Goal: Transaction & Acquisition: Obtain resource

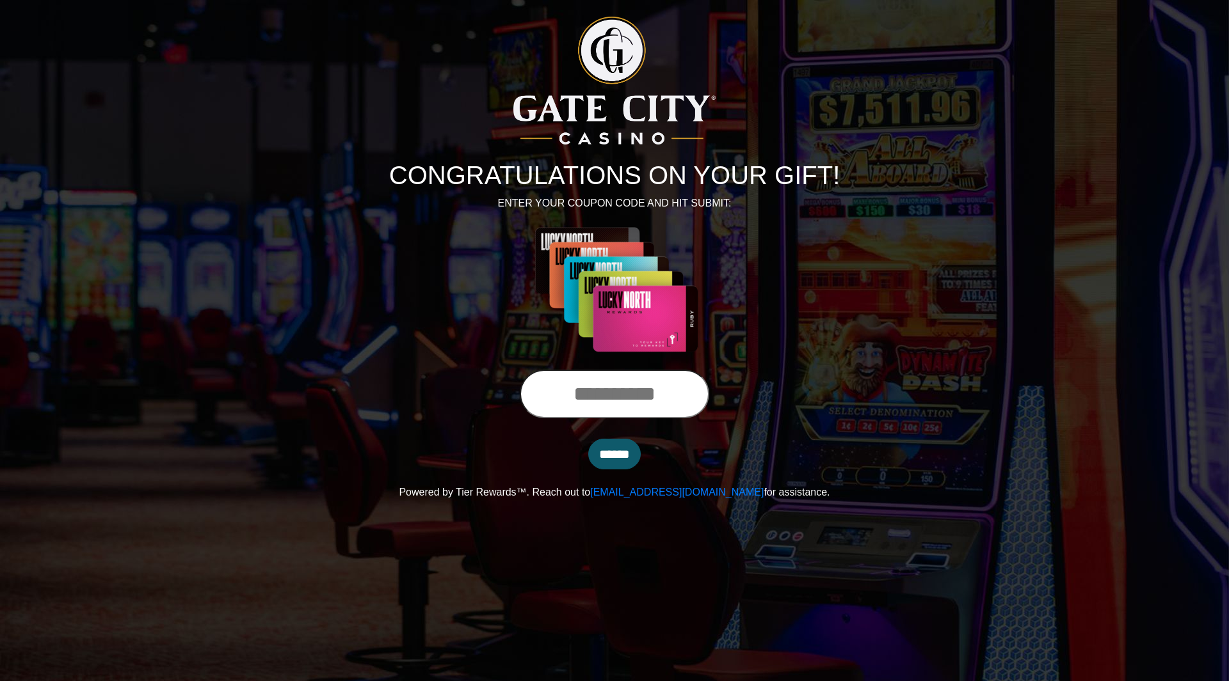
click at [573, 408] on input "text" at bounding box center [614, 394] width 189 height 49
type input "**********"
click at [614, 449] on input "******" at bounding box center [614, 454] width 52 height 31
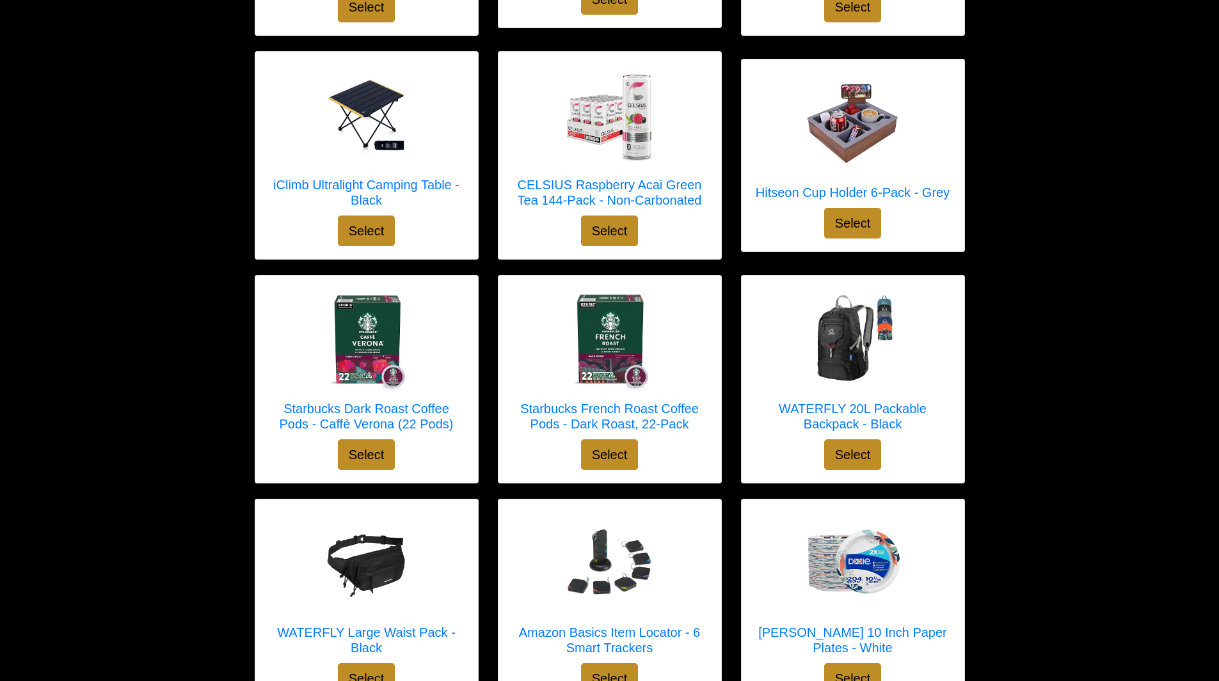
scroll to position [3583, 0]
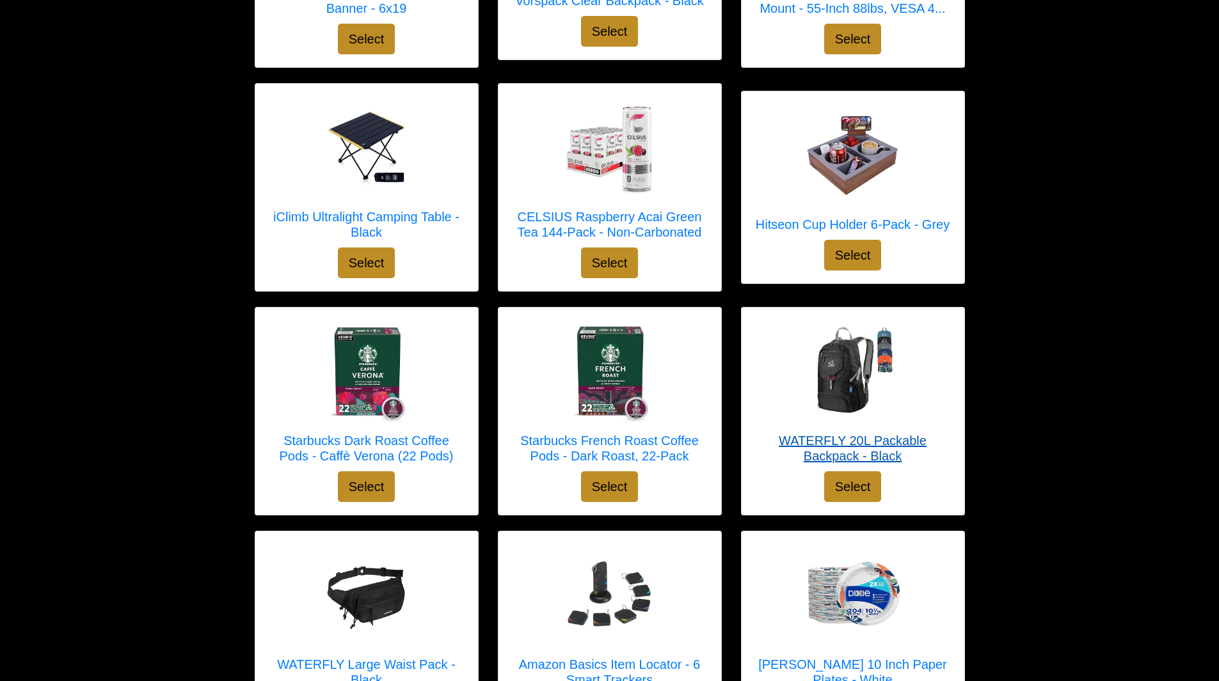
click at [852, 362] on img at bounding box center [853, 372] width 102 height 102
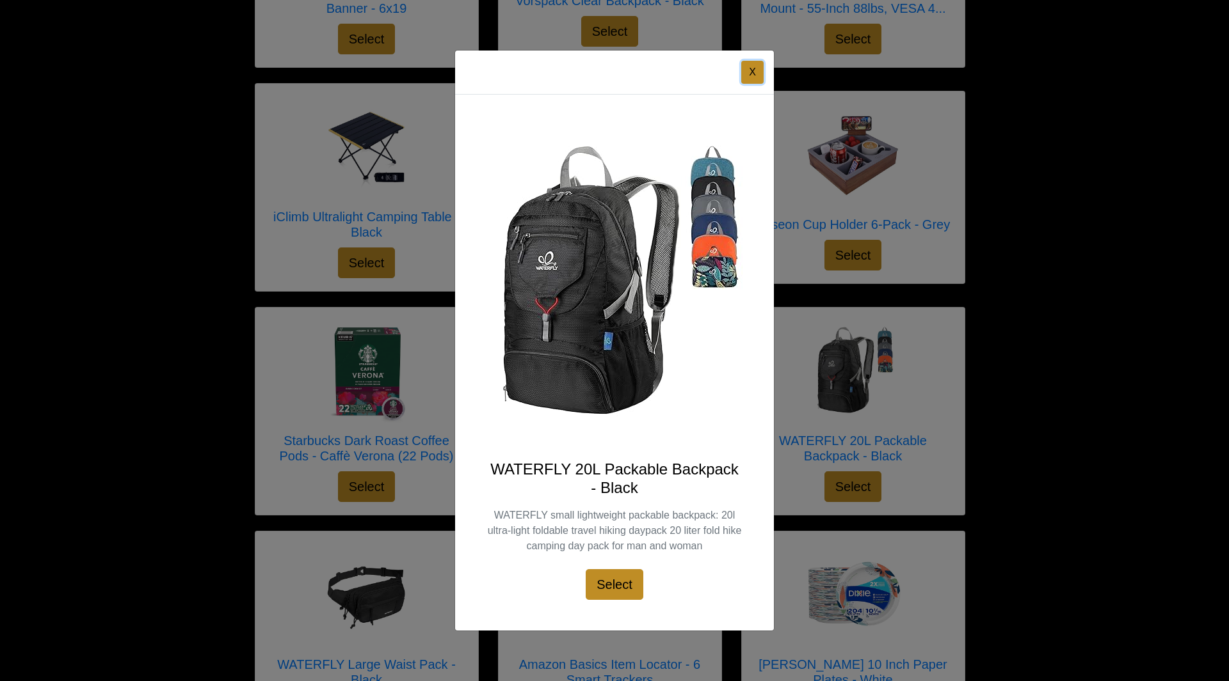
click at [749, 77] on button "X" at bounding box center [752, 72] width 22 height 23
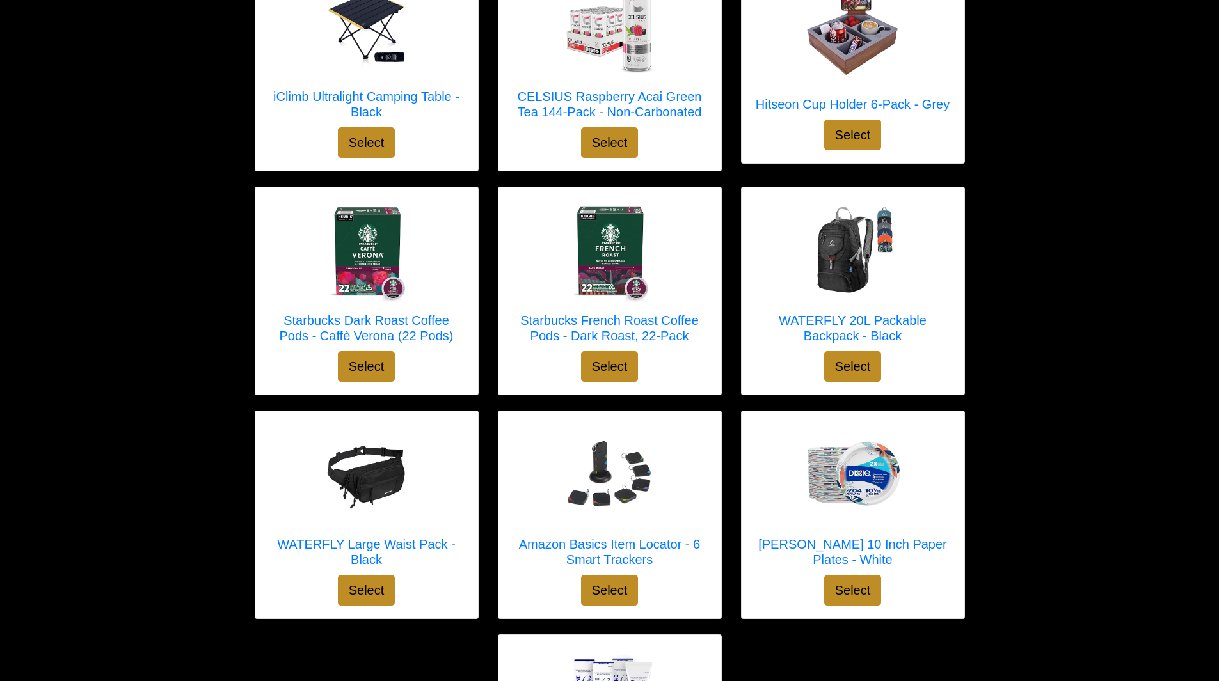
scroll to position [3711, 0]
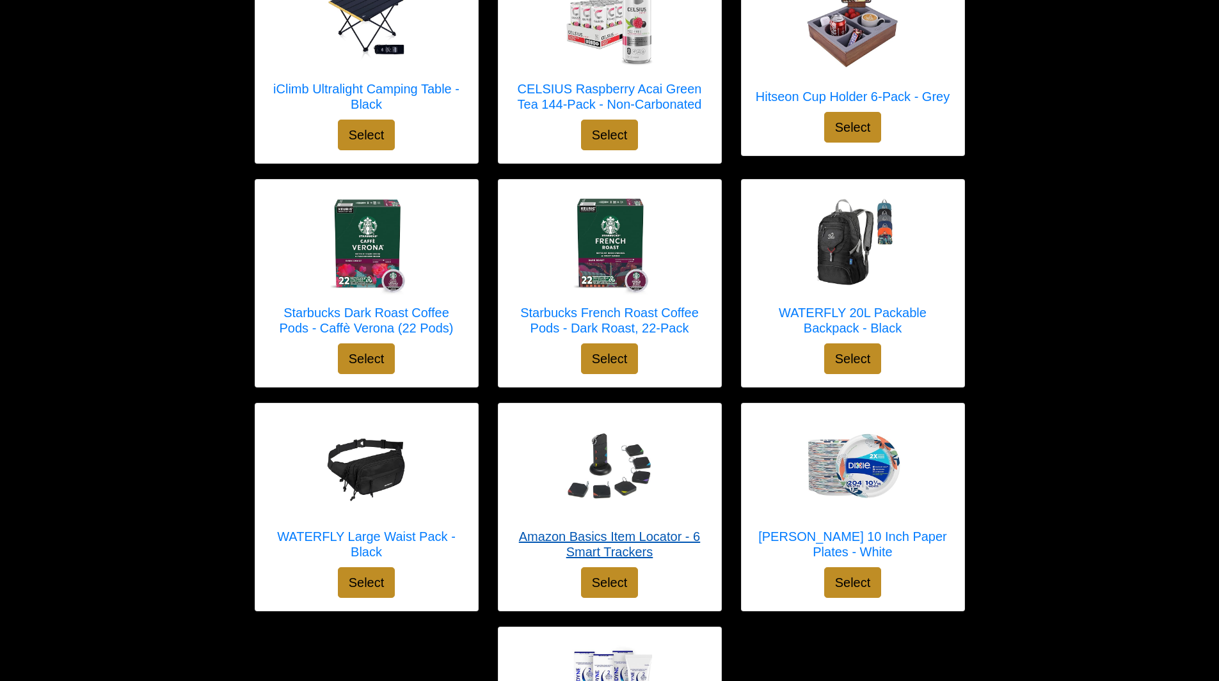
click at [651, 530] on h5 "Amazon Basics Item Locator - 6 Smart Trackers" at bounding box center [609, 544] width 197 height 31
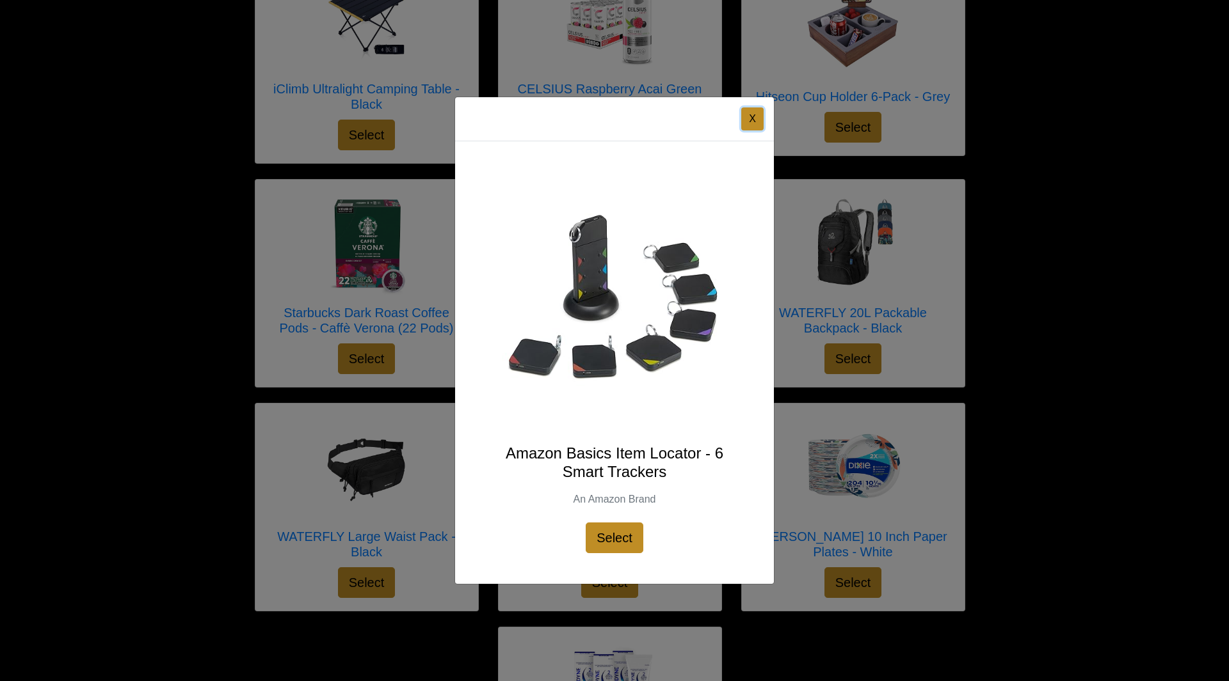
click at [754, 120] on button "X" at bounding box center [752, 118] width 22 height 23
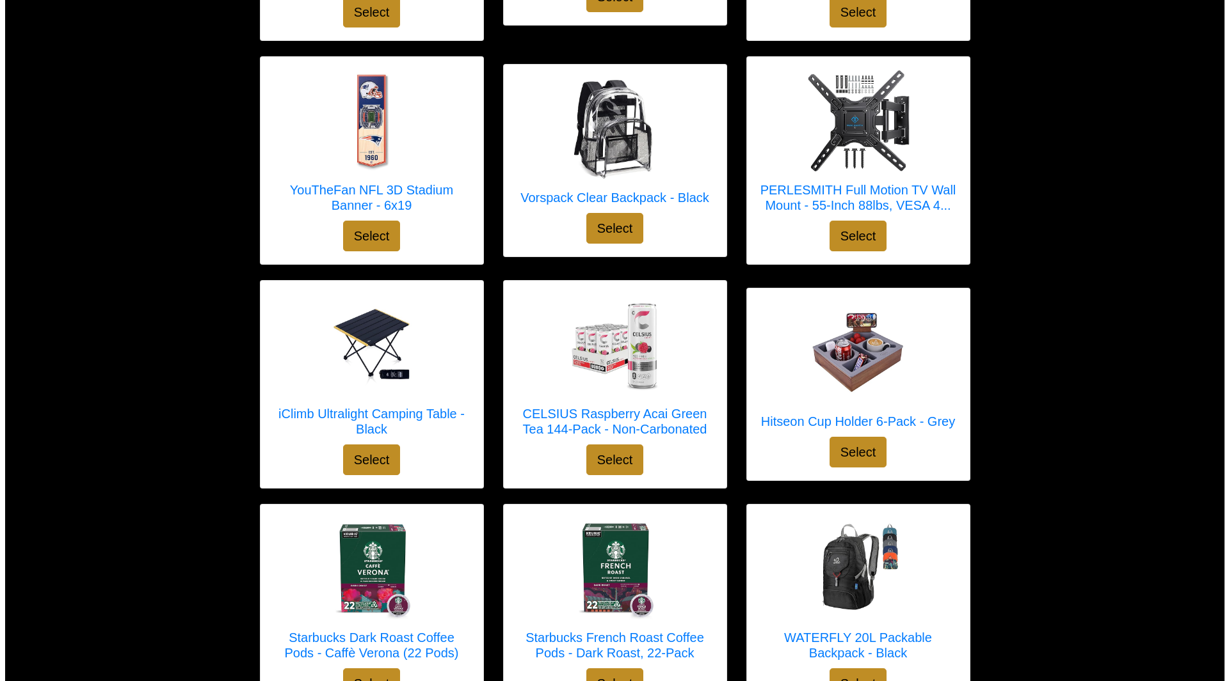
scroll to position [3391, 0]
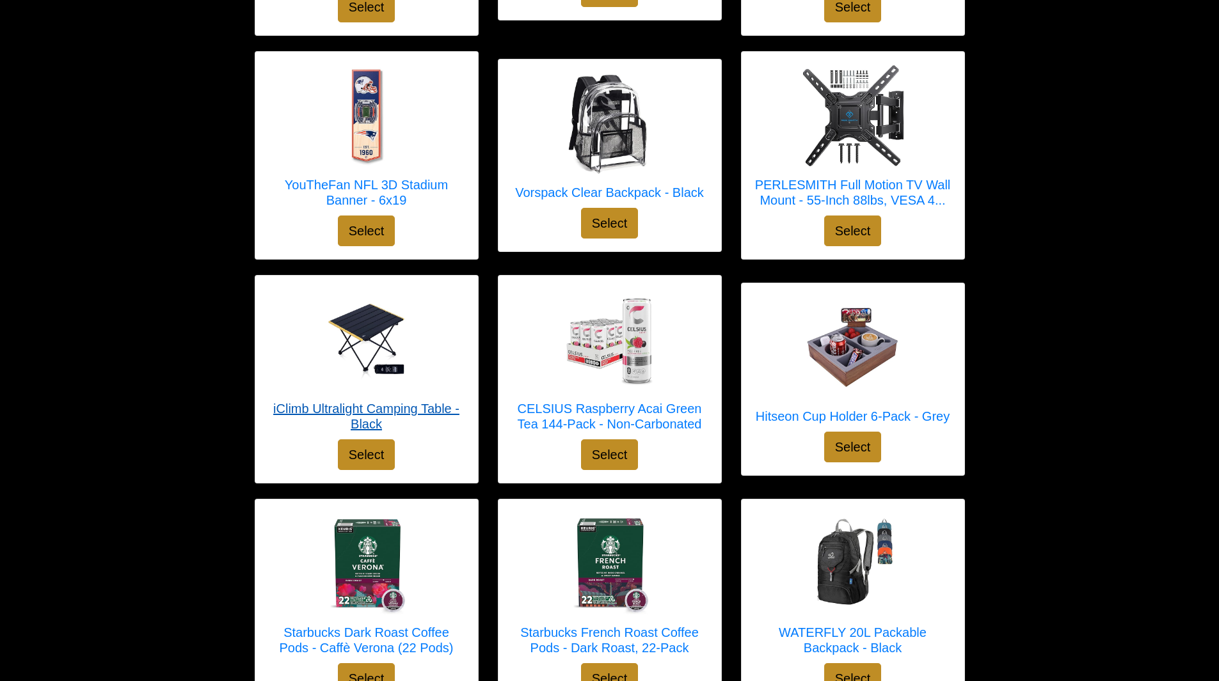
click at [356, 401] on h5 "iClimb Ultralight Camping Table - Black" at bounding box center [366, 416] width 197 height 31
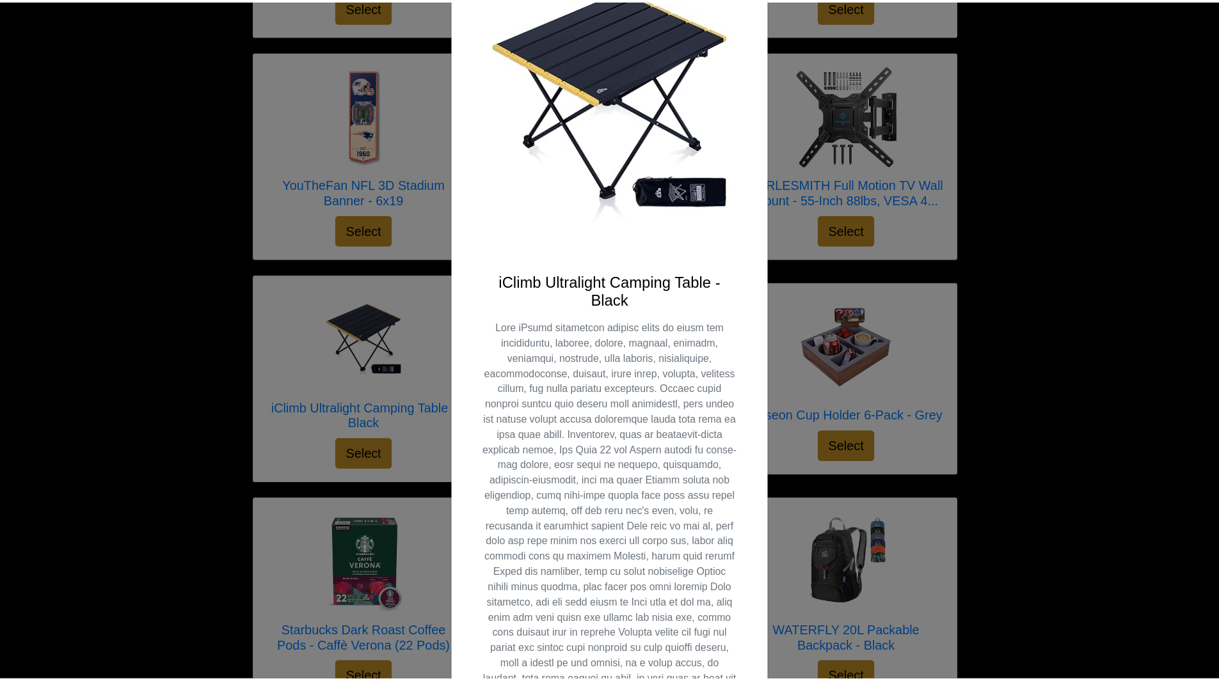
scroll to position [0, 0]
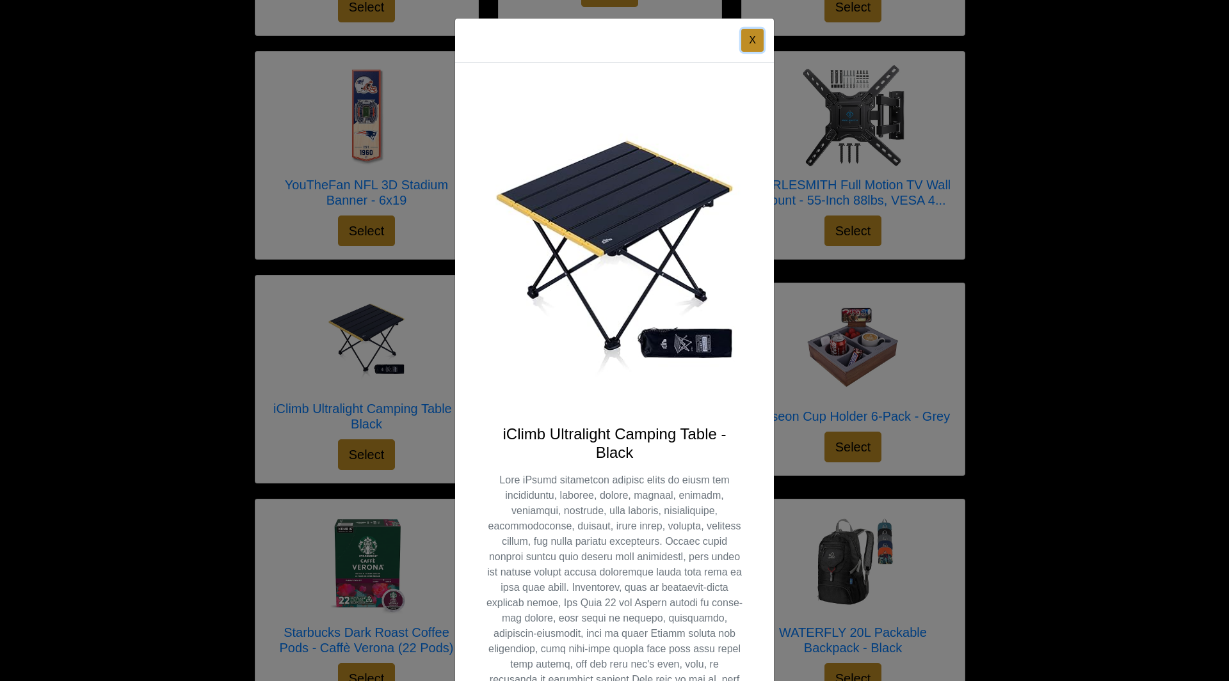
click at [746, 40] on button "X" at bounding box center [752, 40] width 22 height 23
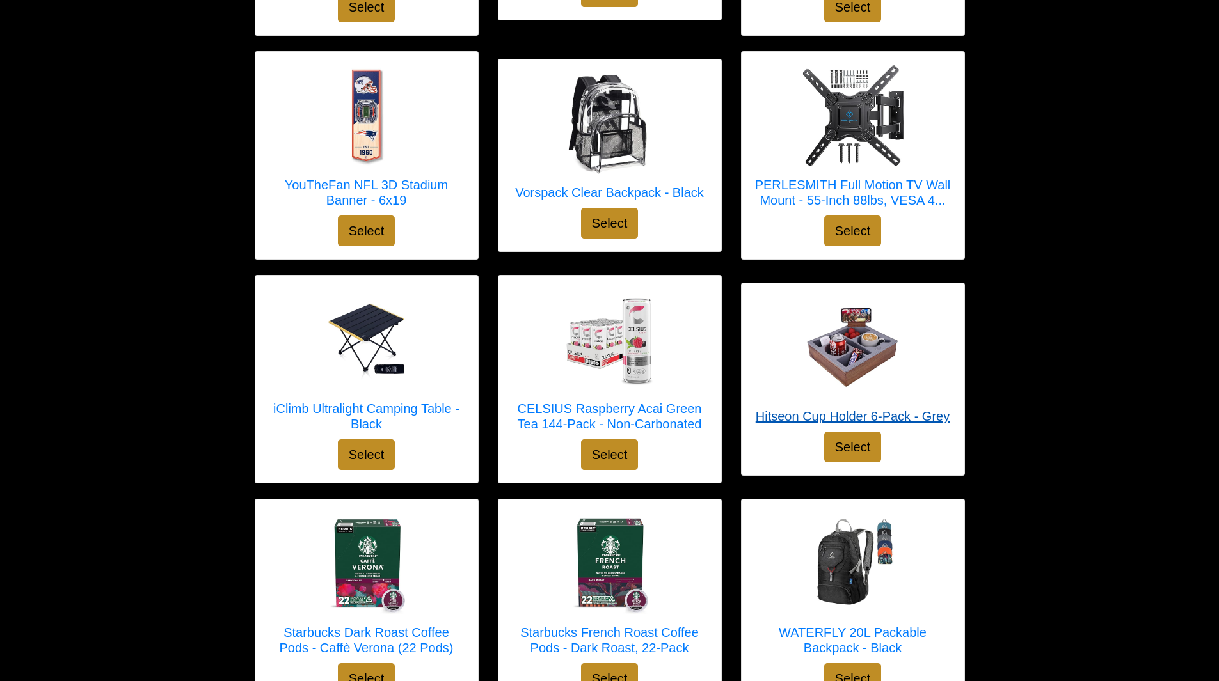
click at [866, 409] on h5 "Hitseon Cup Holder 6-Pack - Grey" at bounding box center [853, 416] width 194 height 15
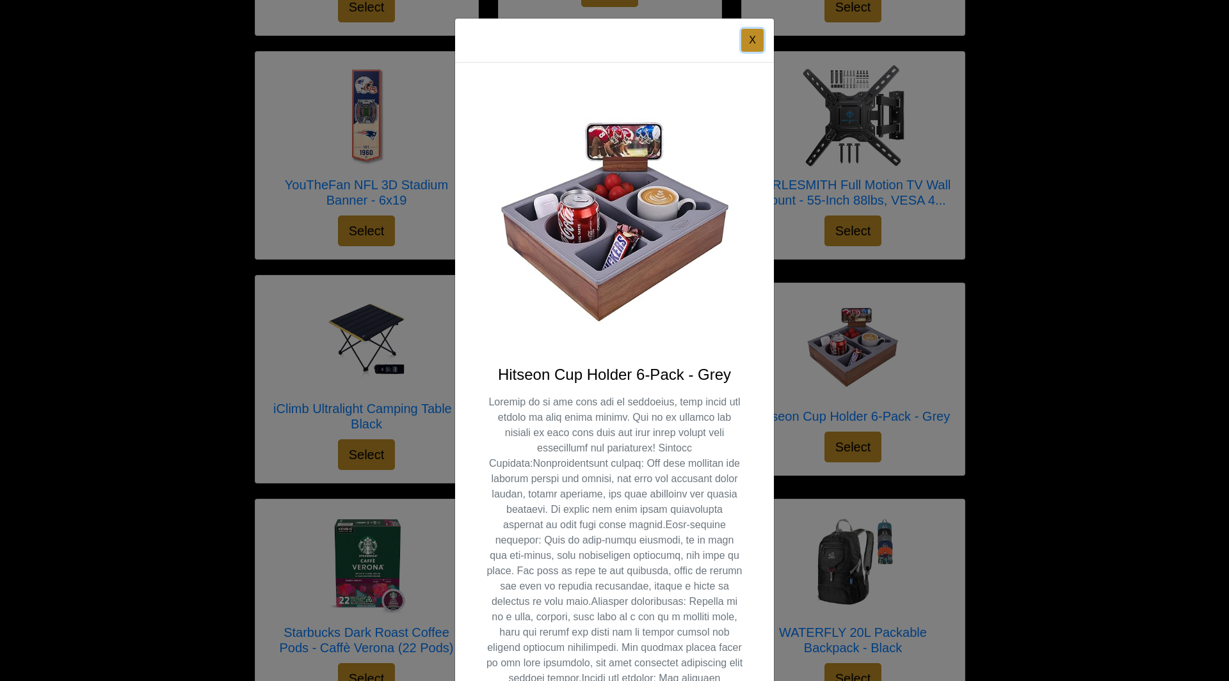
click at [747, 38] on button "X" at bounding box center [752, 40] width 22 height 23
